Goal: Information Seeking & Learning: Learn about a topic

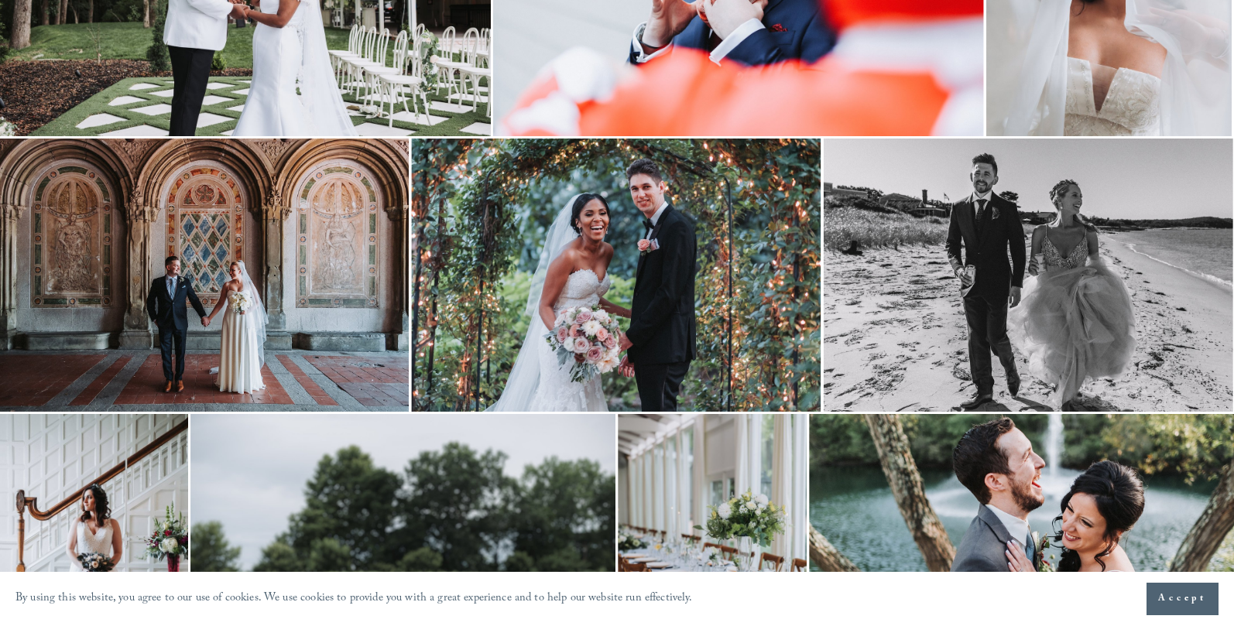
scroll to position [4154, 1]
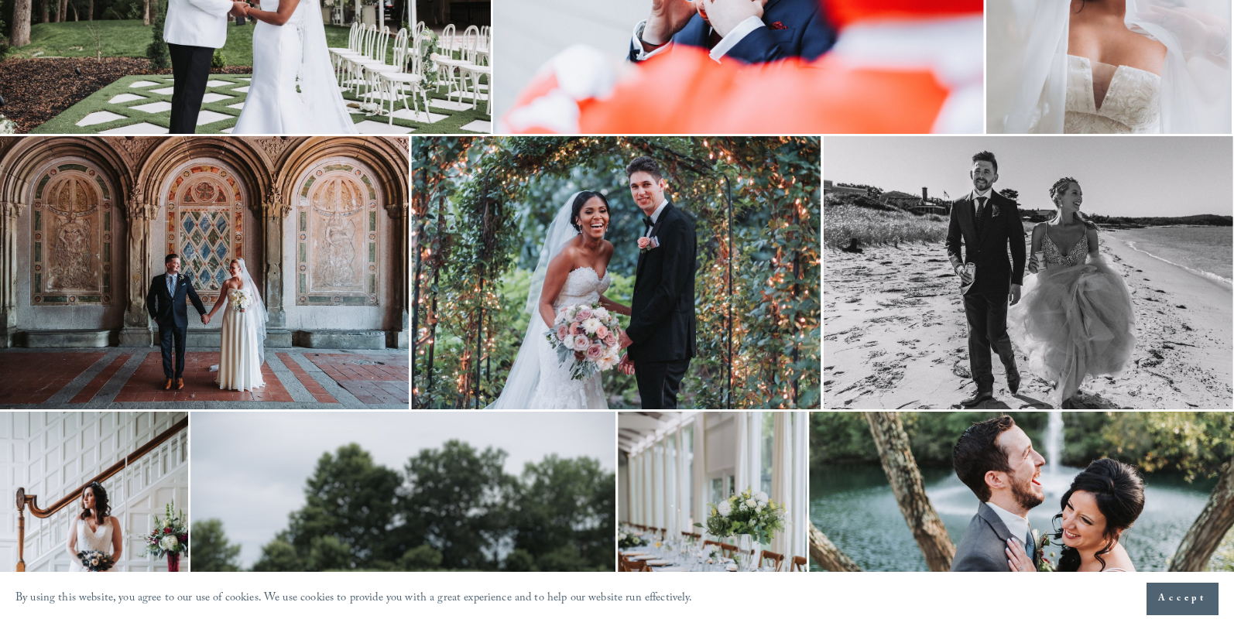
click at [715, 306] on img at bounding box center [615, 272] width 409 height 273
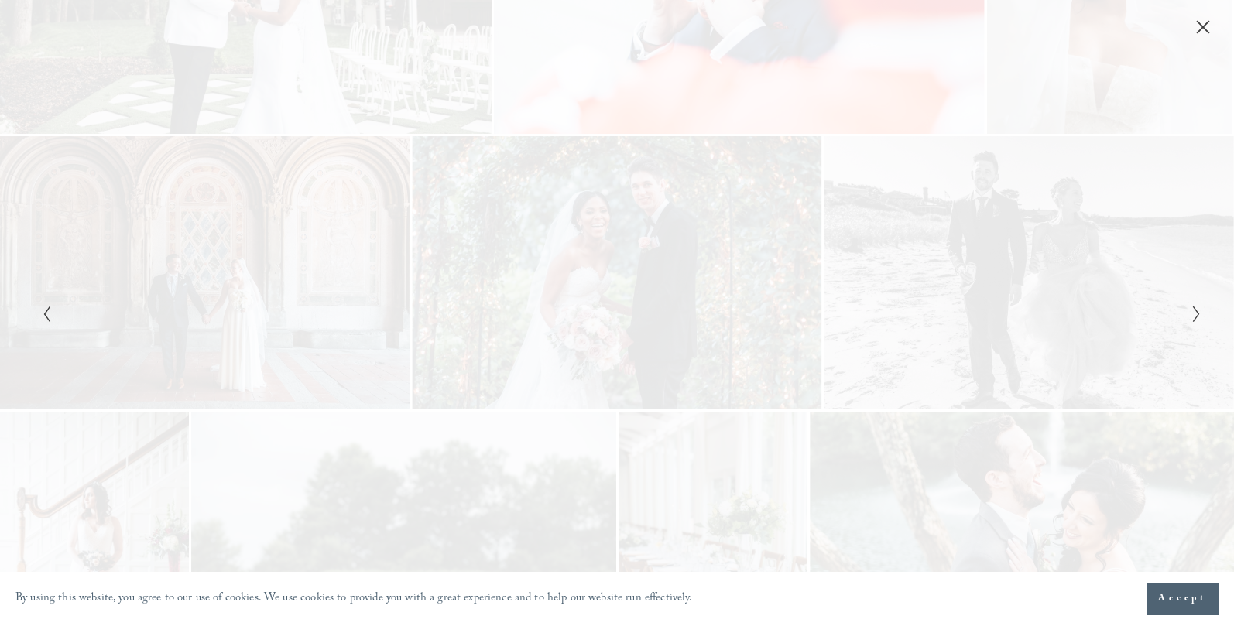
scroll to position [4154, 0]
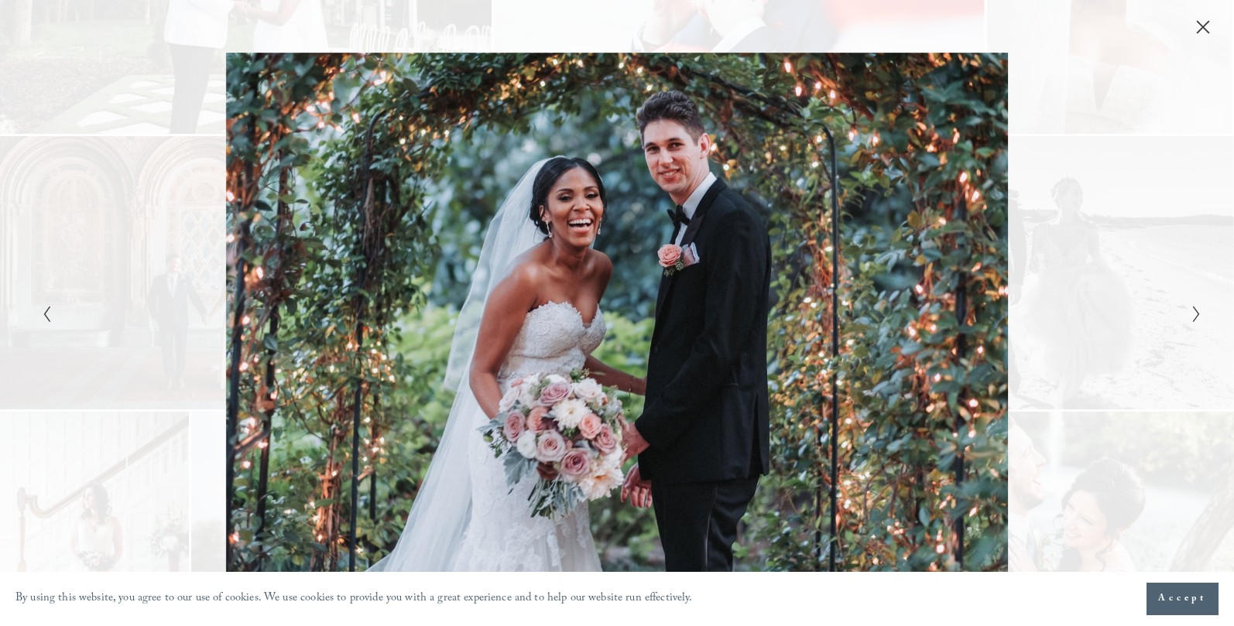
click at [1173, 601] on span "Accept" at bounding box center [1182, 598] width 49 height 15
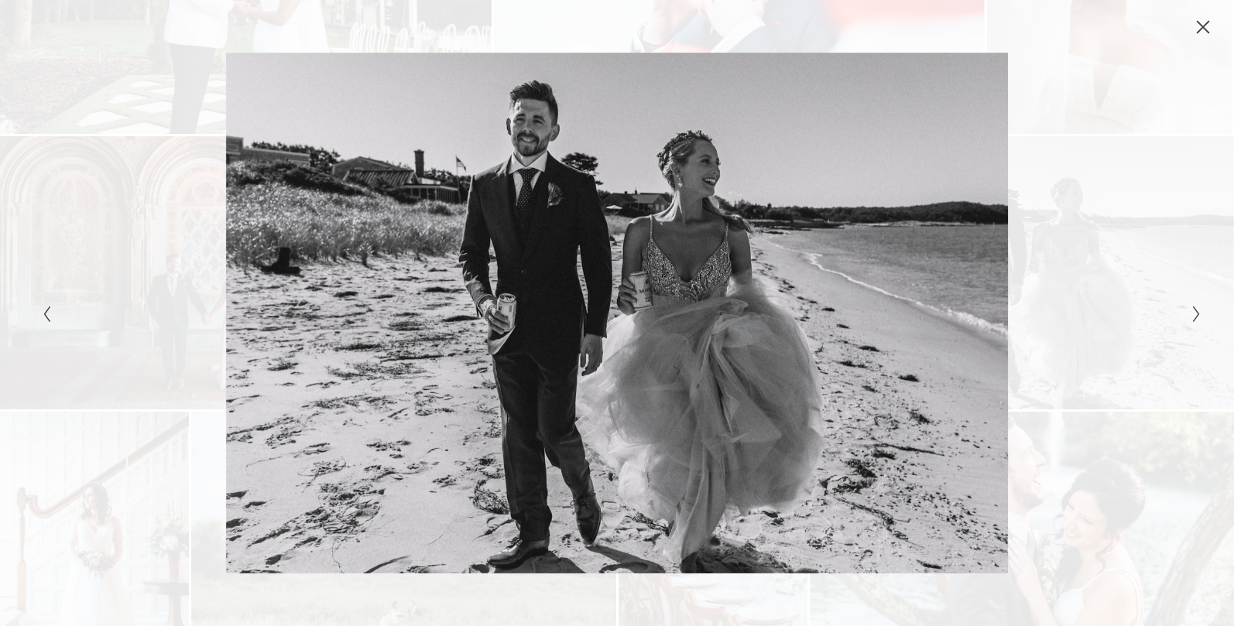
click at [1201, 30] on icon "Close" at bounding box center [1202, 26] width 15 height 15
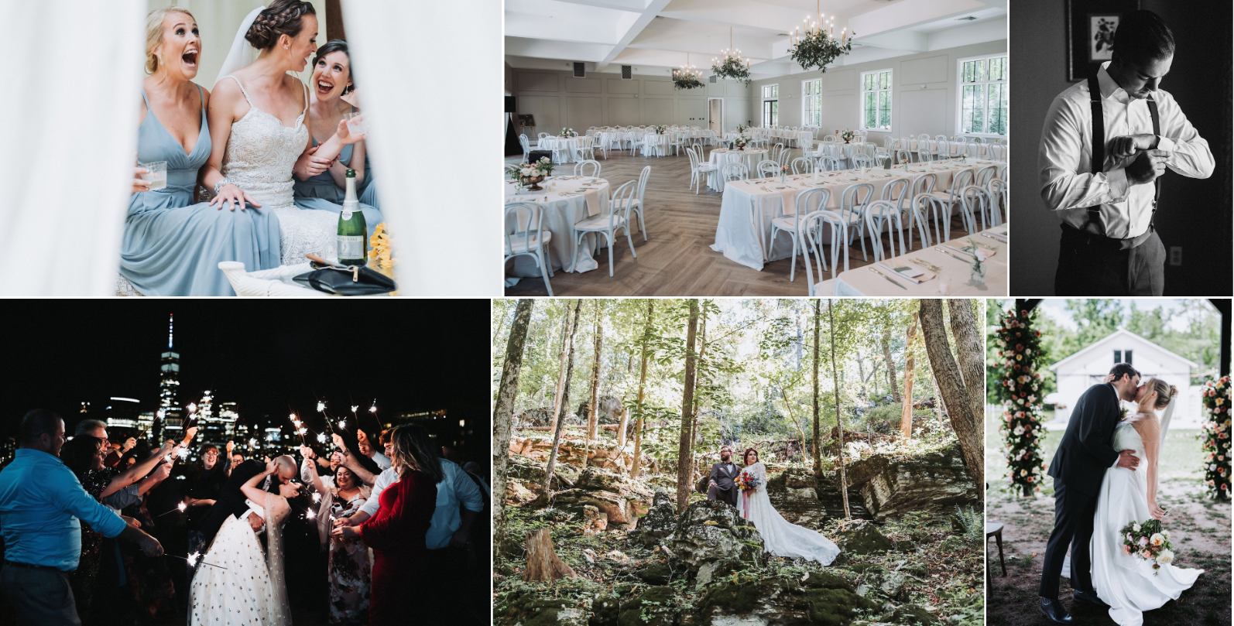
scroll to position [3366, 1]
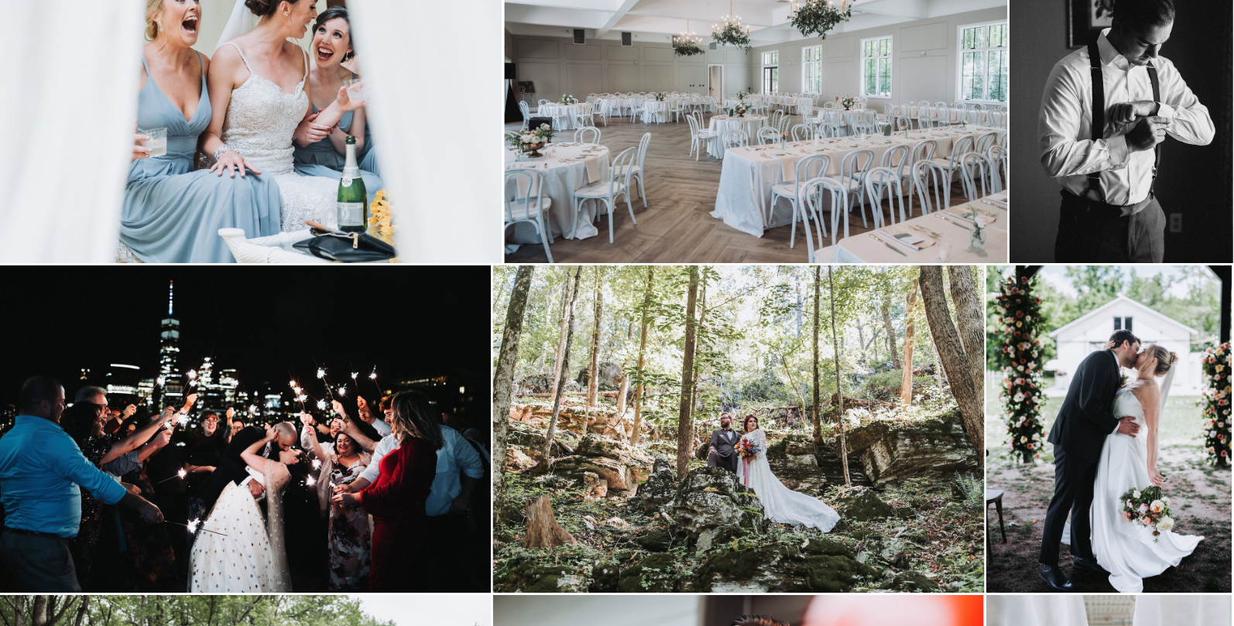
click at [270, 448] on img at bounding box center [244, 428] width 491 height 327
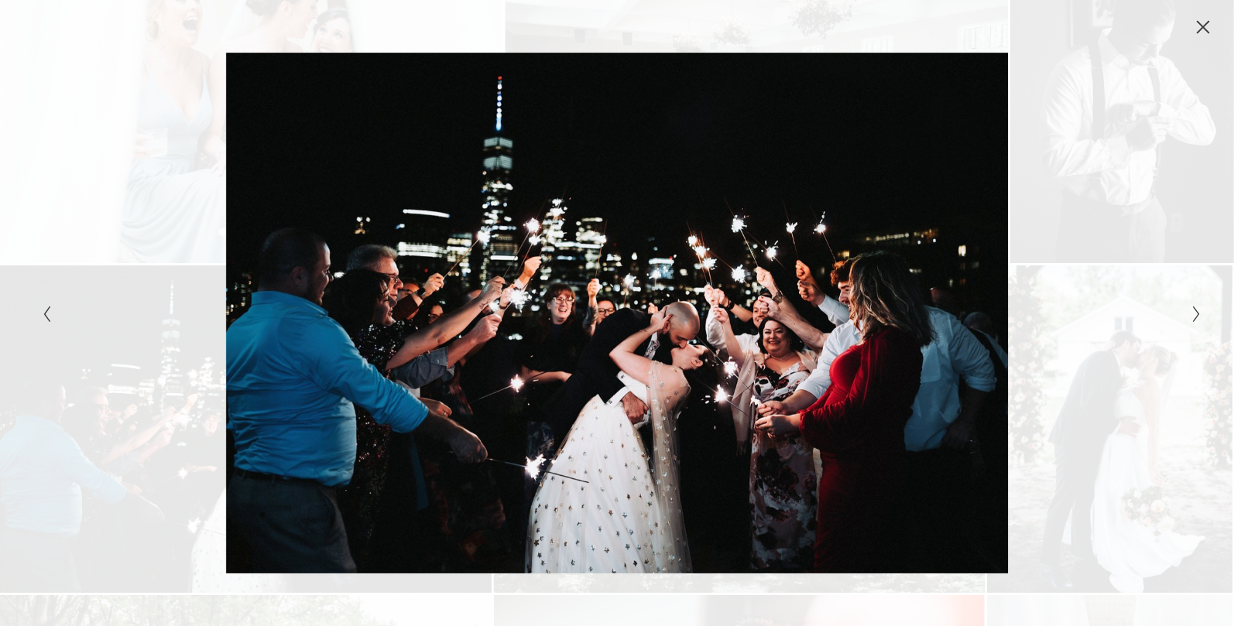
click at [1202, 25] on icon "Close" at bounding box center [1202, 26] width 15 height 15
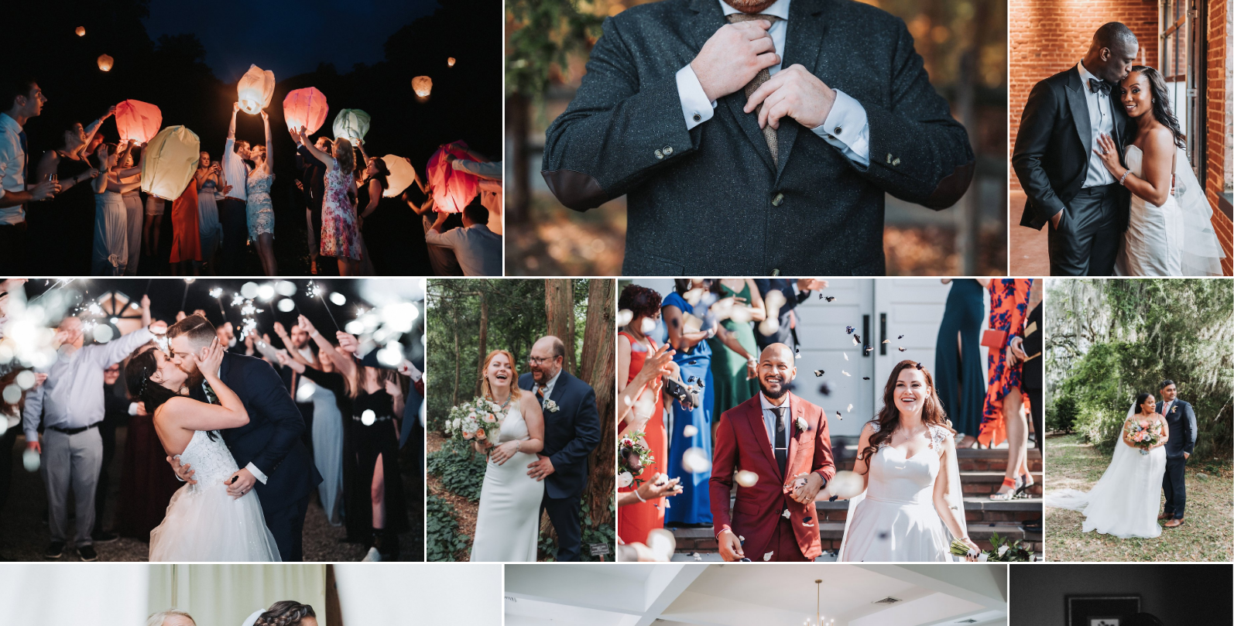
scroll to position [2726, 1]
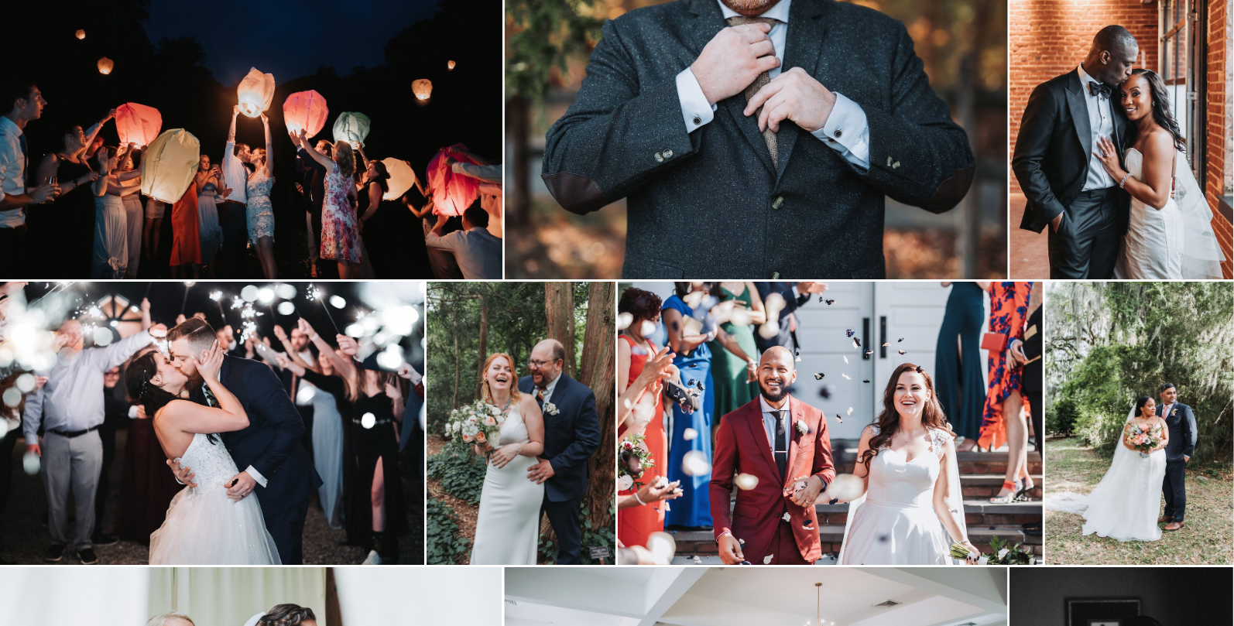
click at [325, 409] on img at bounding box center [211, 423] width 425 height 283
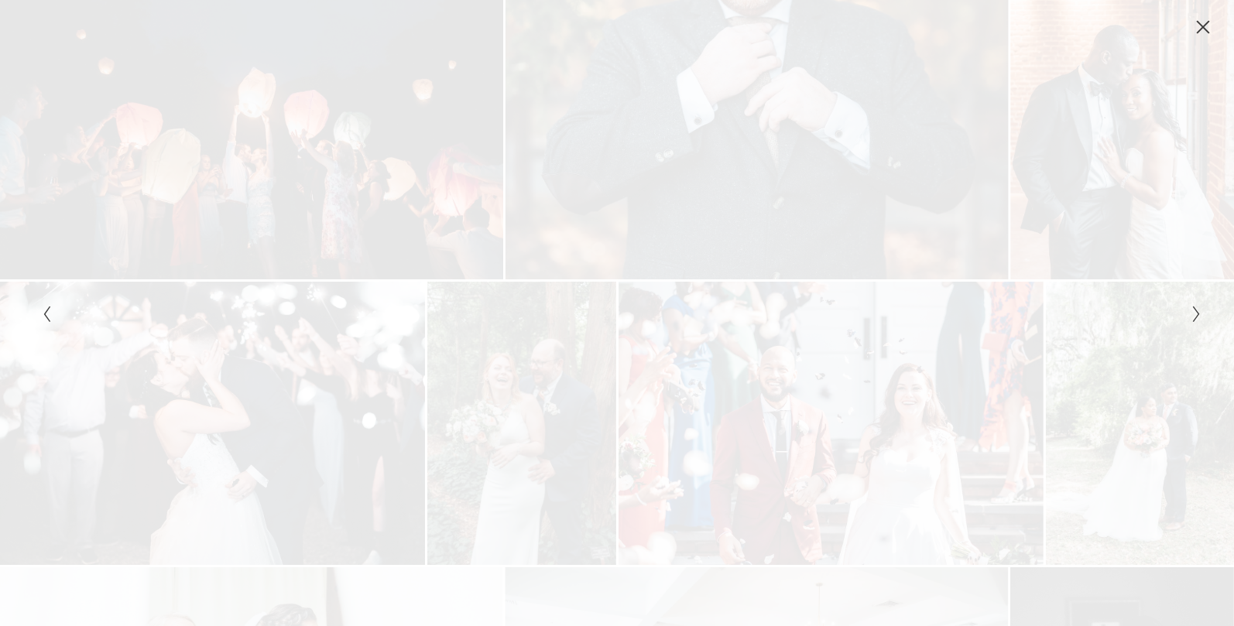
scroll to position [2726, 0]
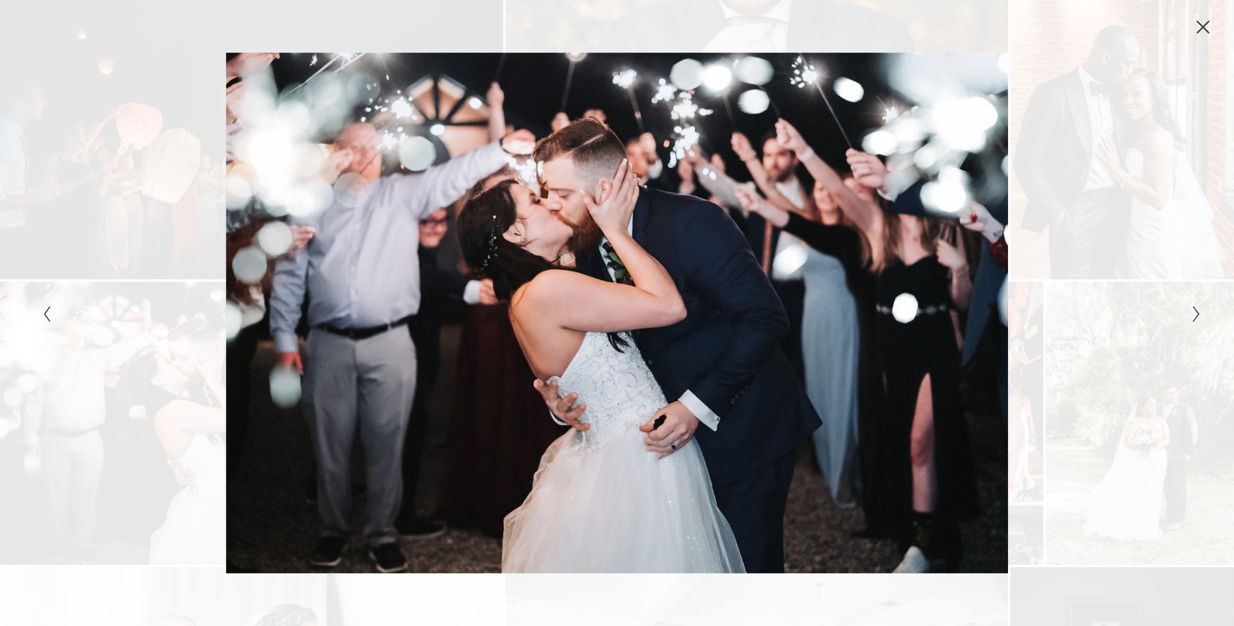
click at [1200, 29] on icon "Close" at bounding box center [1202, 26] width 15 height 15
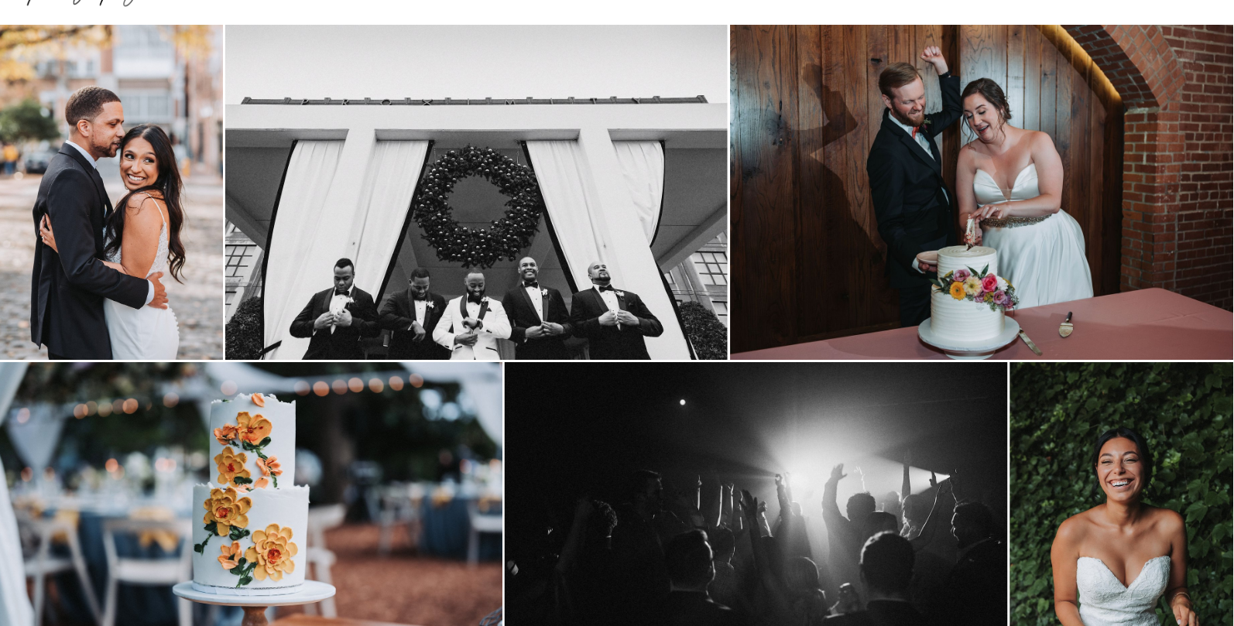
scroll to position [0, 1]
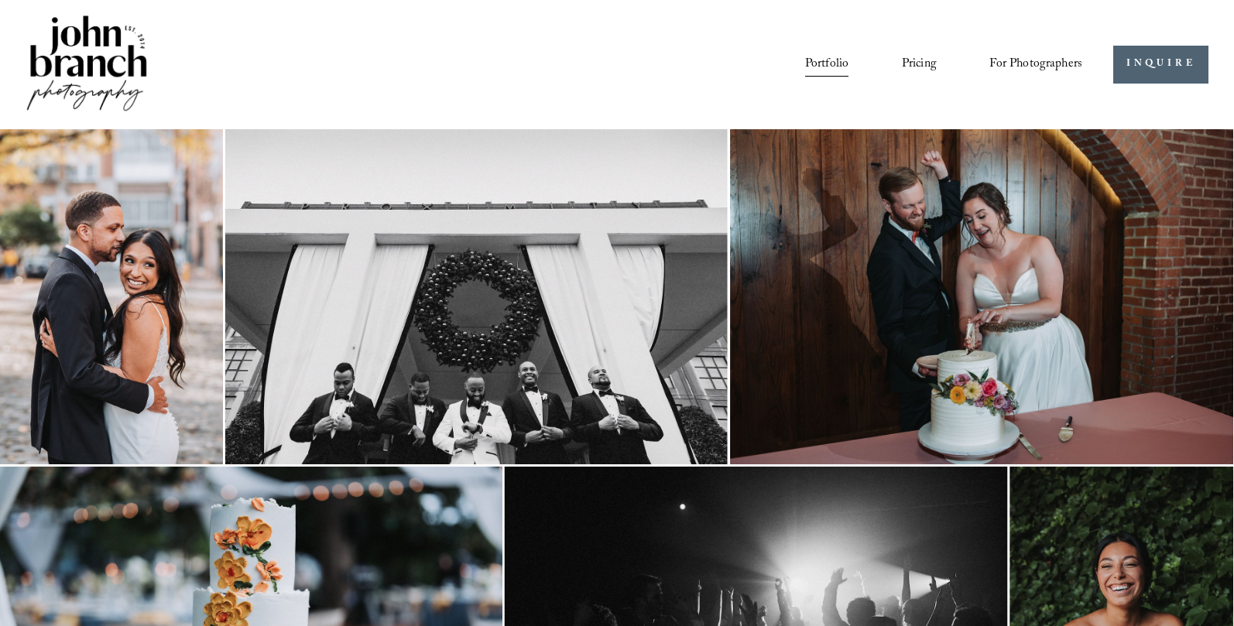
click at [917, 62] on link "Pricing" at bounding box center [919, 64] width 35 height 26
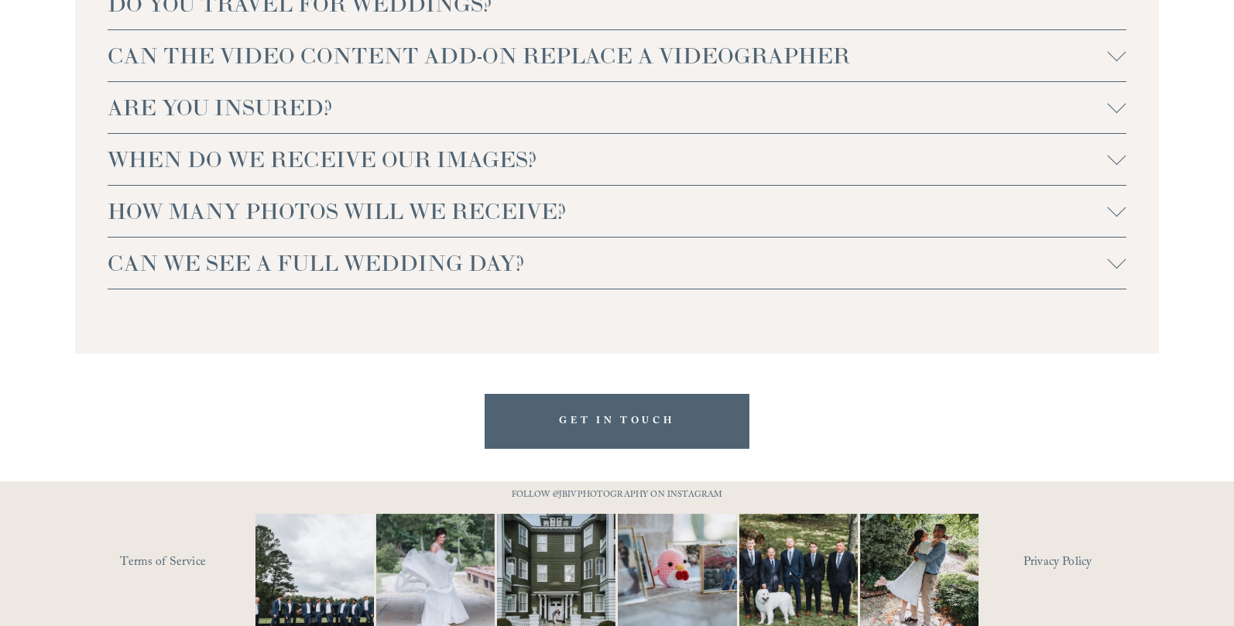
scroll to position [3541, 0]
